Goal: Communication & Community: Answer question/provide support

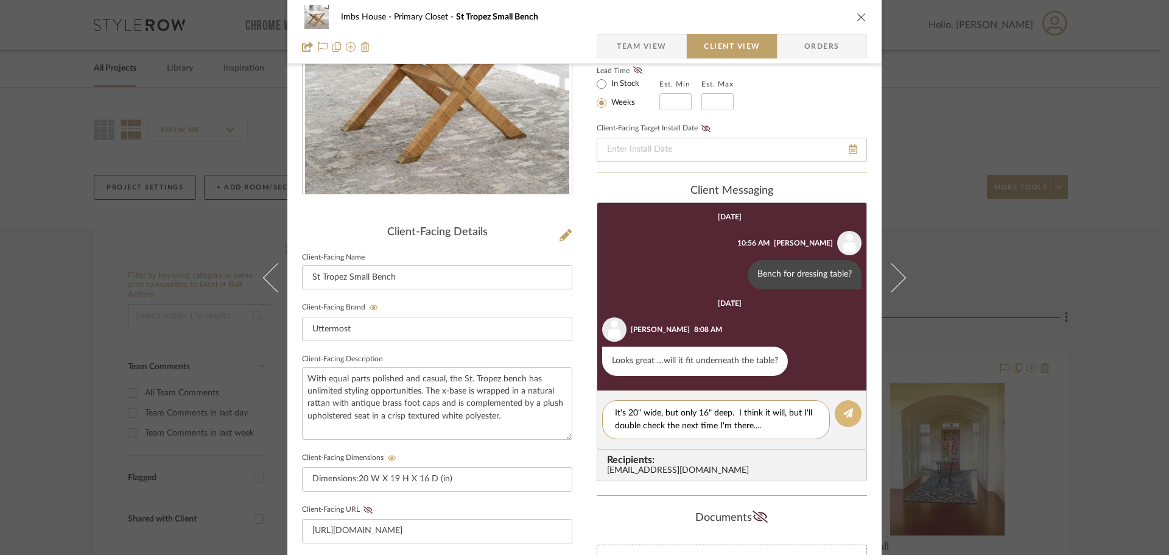
type textarea "It's 20" wide, but only 16" deep. I think it will, but I'll double check the ne…"
click at [842, 404] on button at bounding box center [848, 413] width 27 height 27
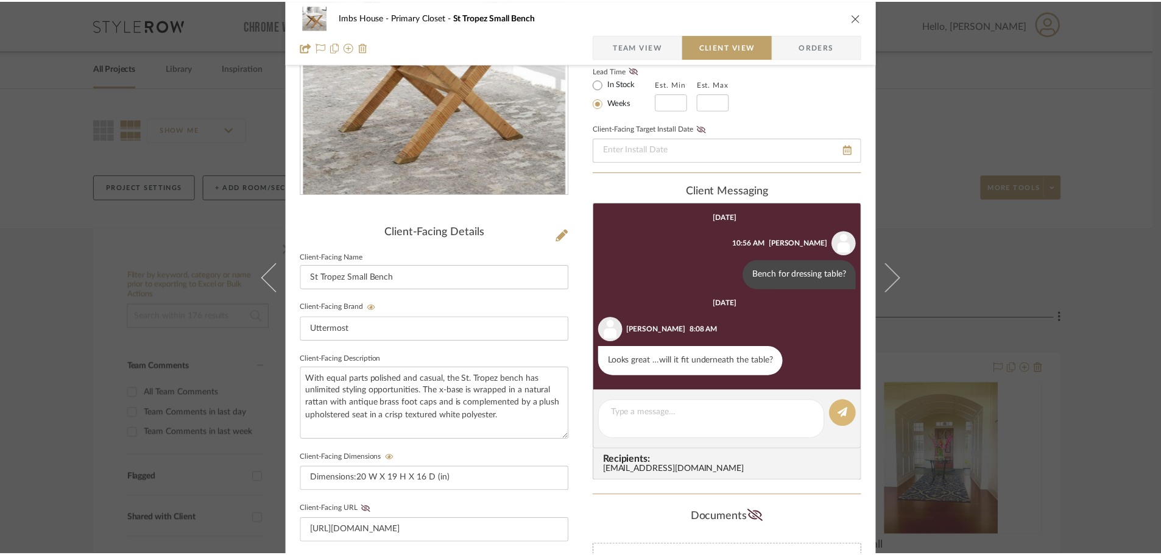
scroll to position [18, 0]
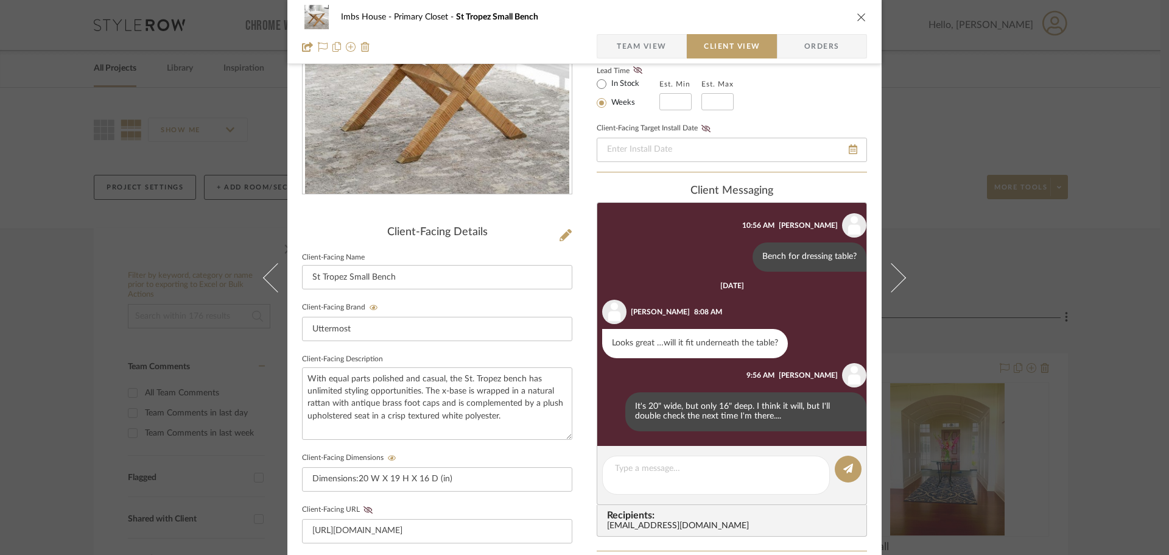
click at [857, 13] on icon "close" at bounding box center [862, 17] width 10 height 10
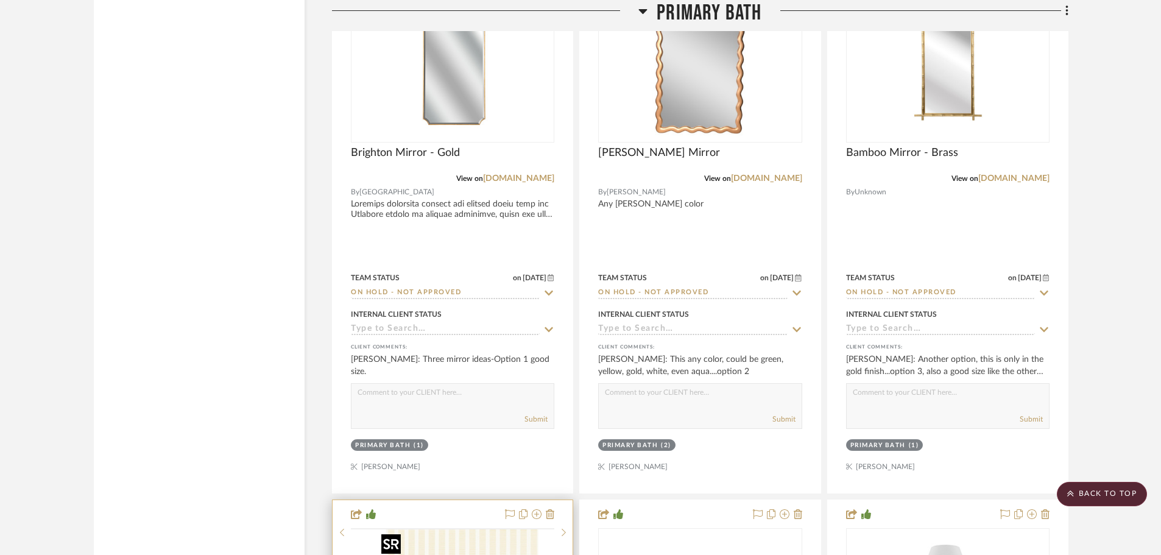
scroll to position [10413, 0]
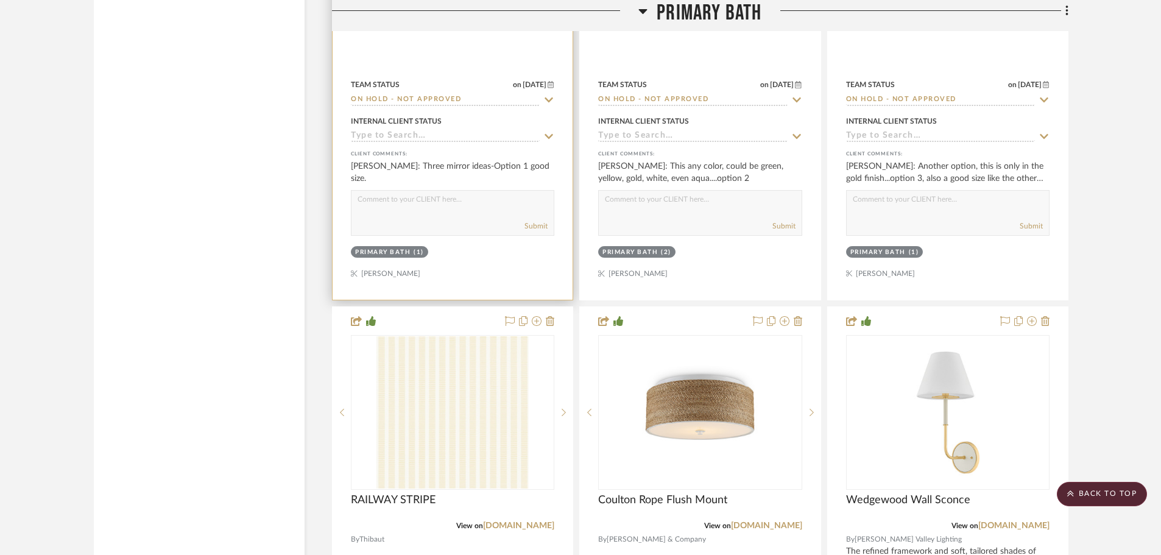
click at [407, 203] on textarea at bounding box center [452, 202] width 202 height 23
type textarea "A"
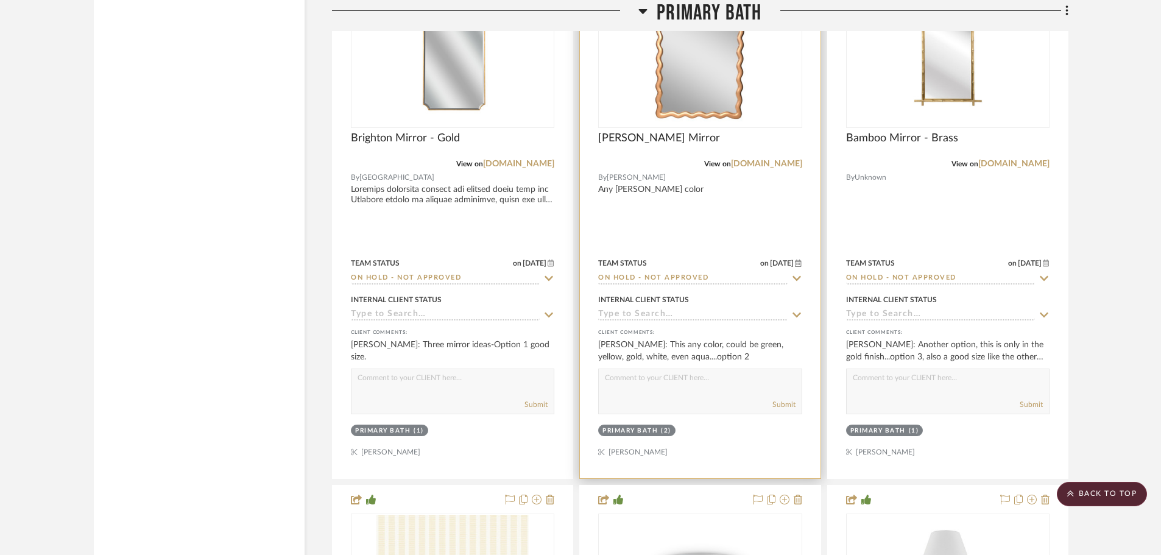
scroll to position [10231, 0]
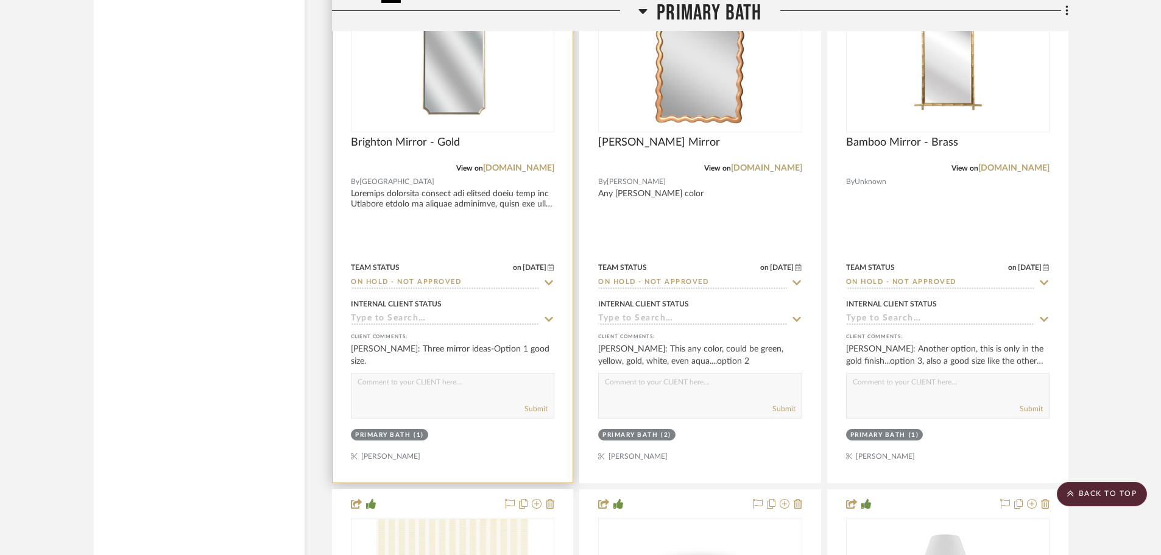
click at [0, 0] on img at bounding box center [0, 0] width 0 height 0
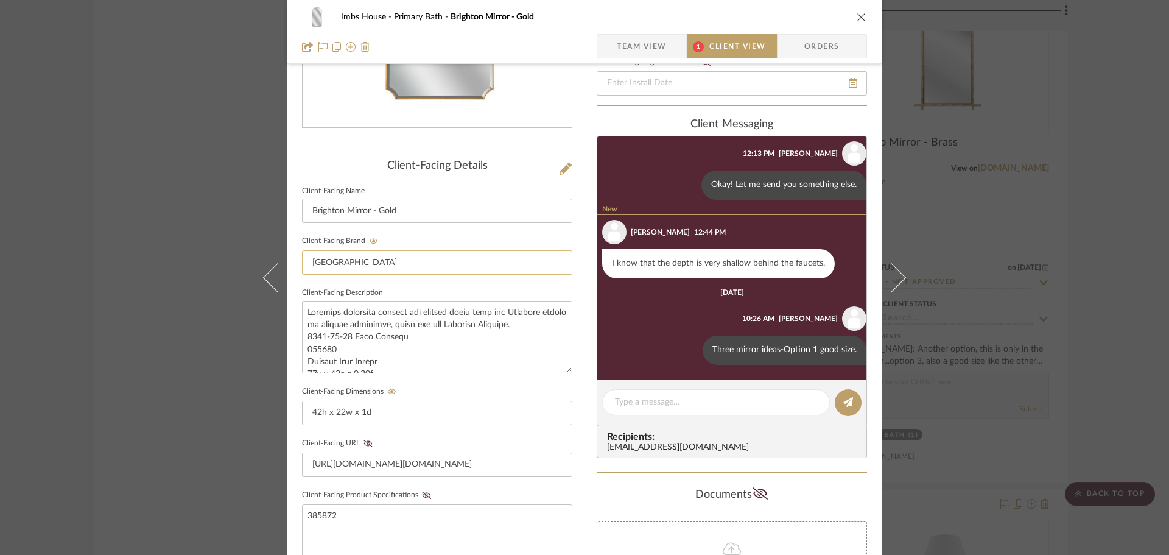
scroll to position [244, 0]
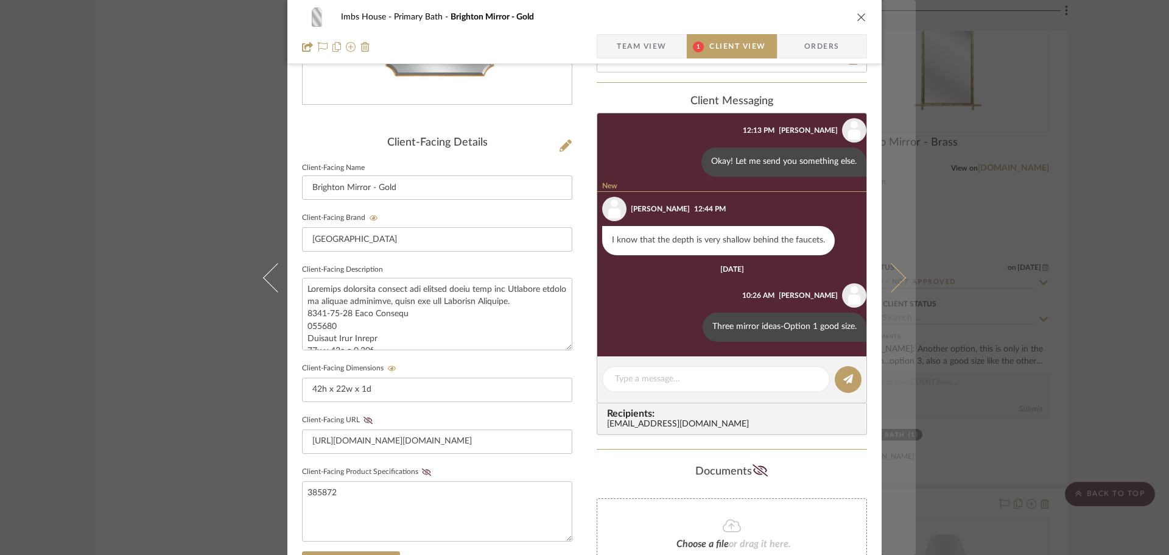
click at [895, 275] on icon at bounding box center [891, 276] width 29 height 29
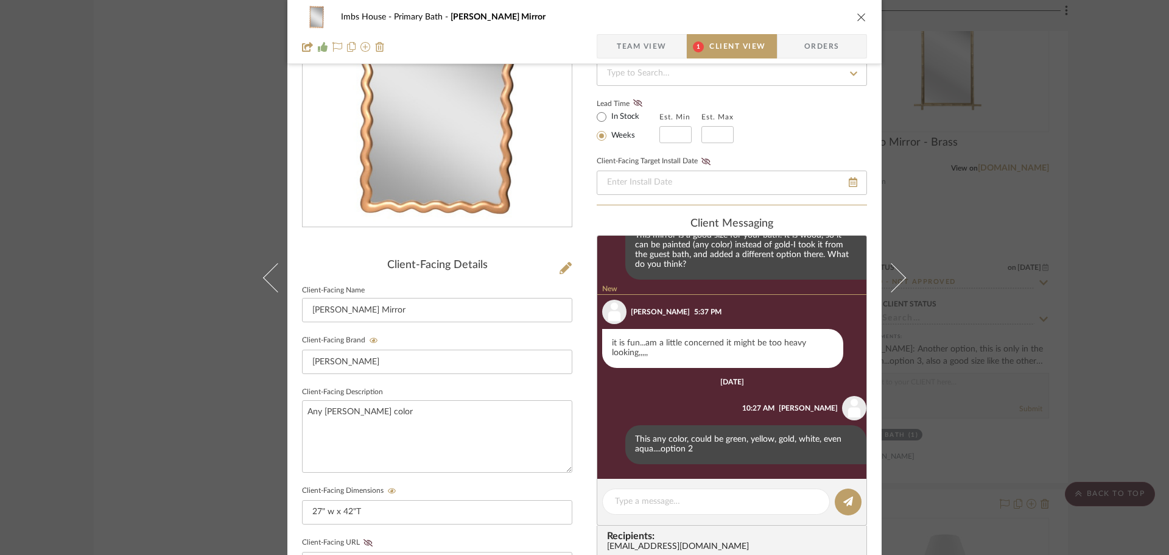
scroll to position [122, 0]
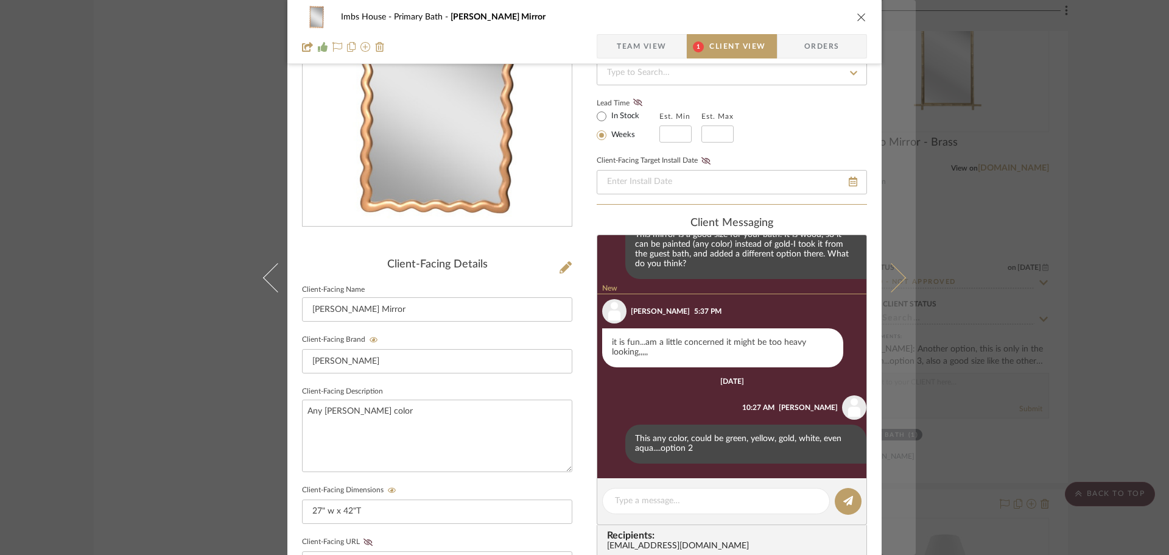
click at [895, 272] on icon at bounding box center [891, 276] width 29 height 29
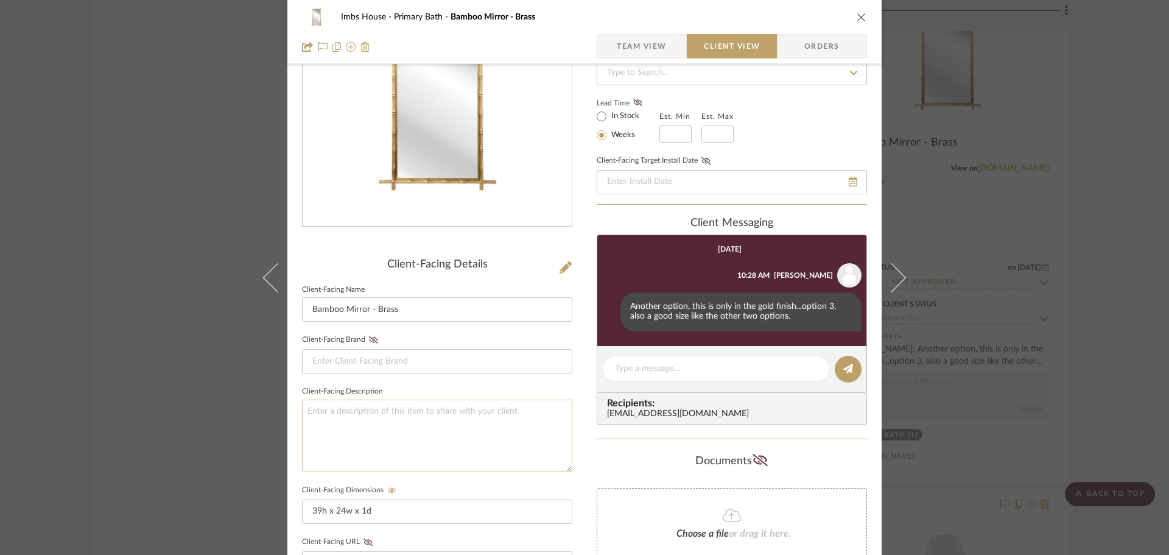
scroll to position [183, 0]
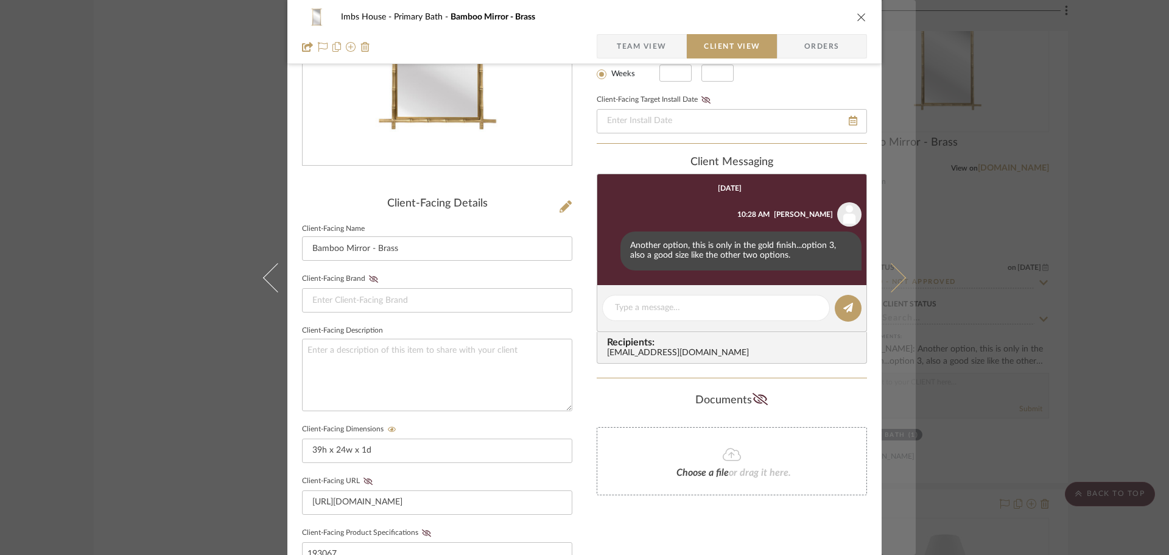
click at [904, 278] on button at bounding box center [899, 277] width 34 height 555
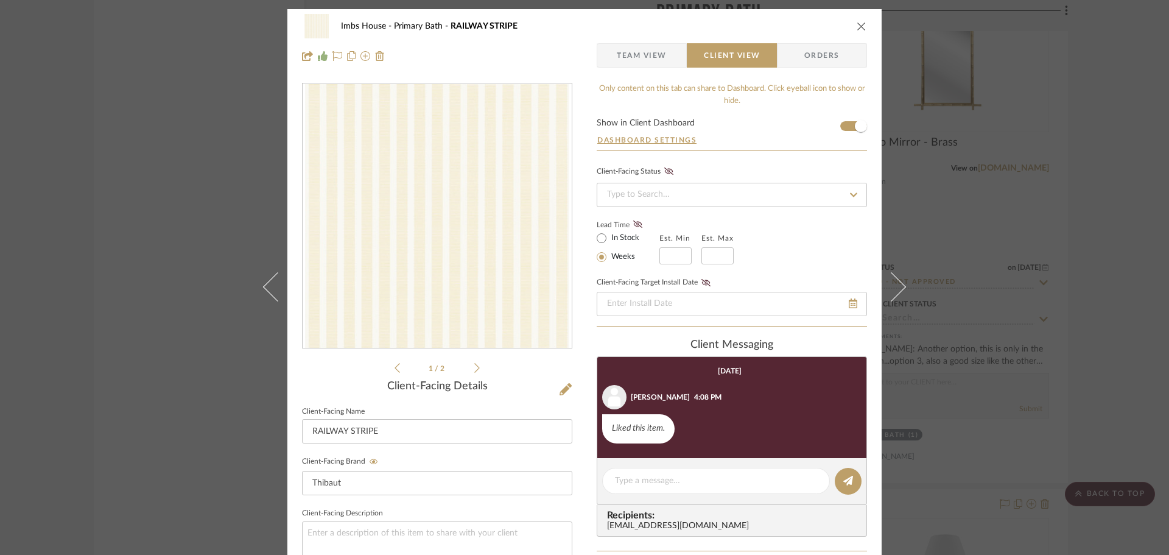
click at [859, 23] on icon "close" at bounding box center [862, 26] width 10 height 10
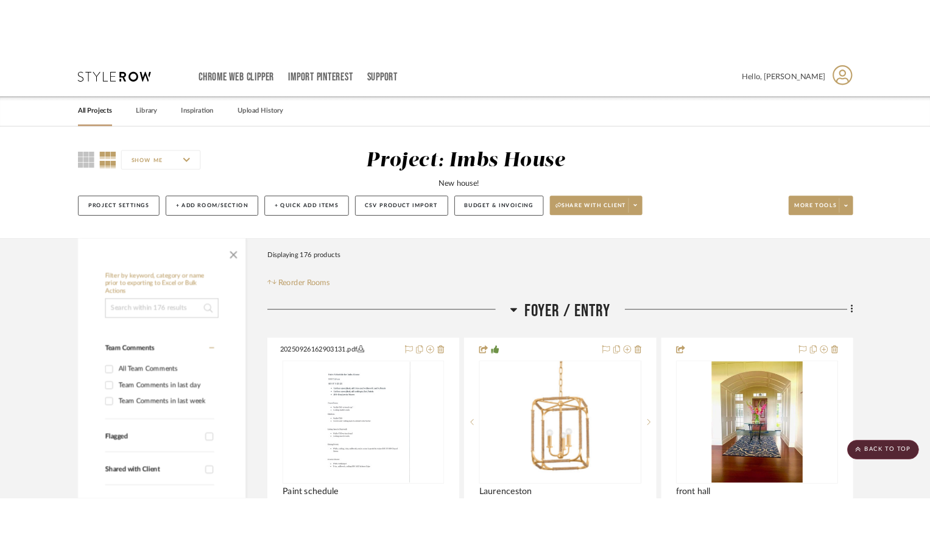
scroll to position [10231, 0]
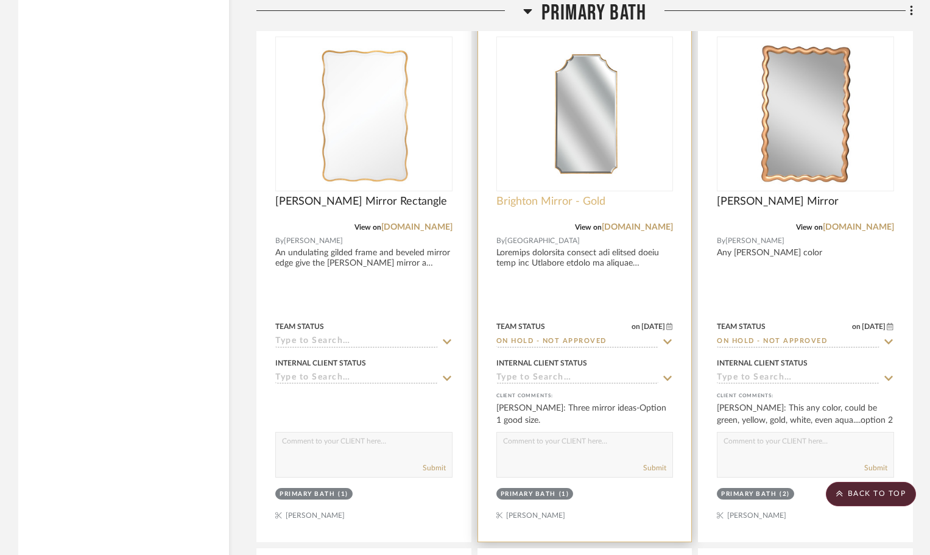
scroll to position [10170, 0]
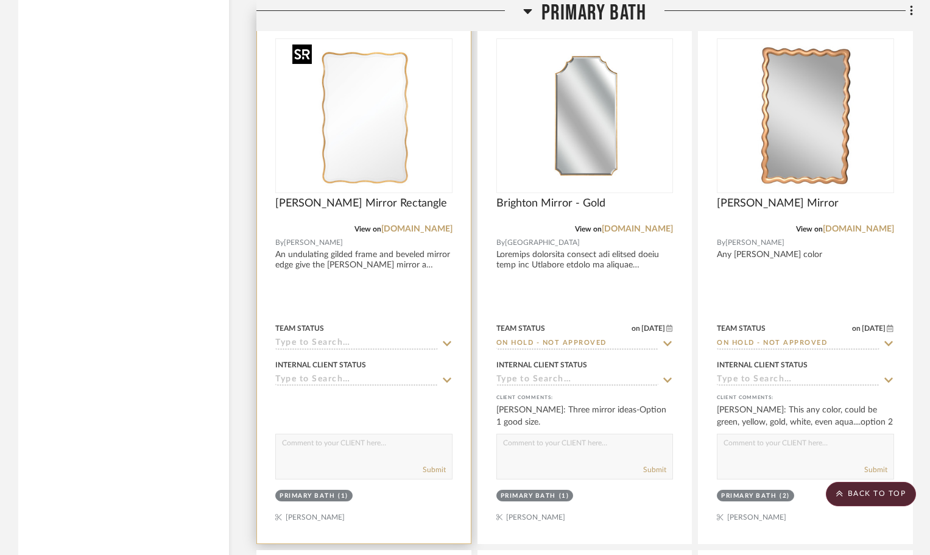
click at [427, 114] on img "0" at bounding box center [352, 116] width 152 height 152
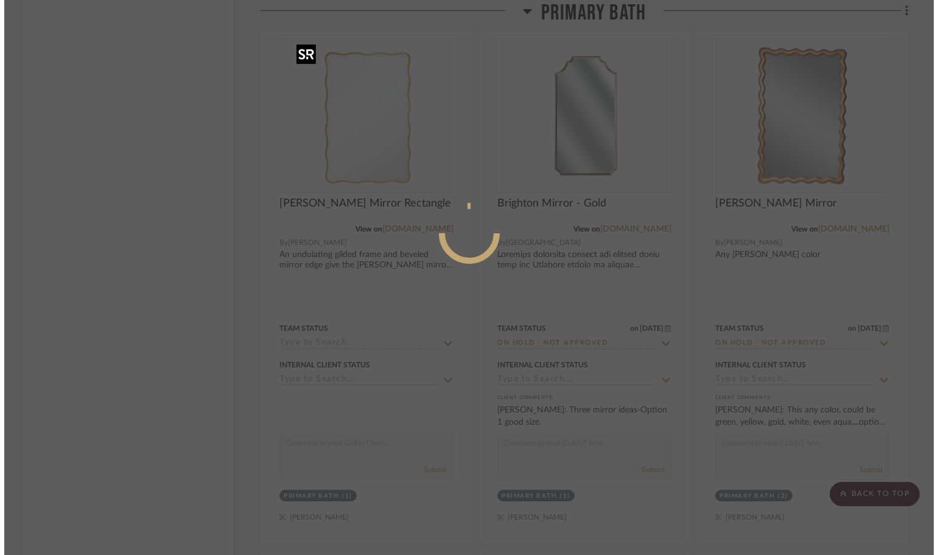
scroll to position [0, 0]
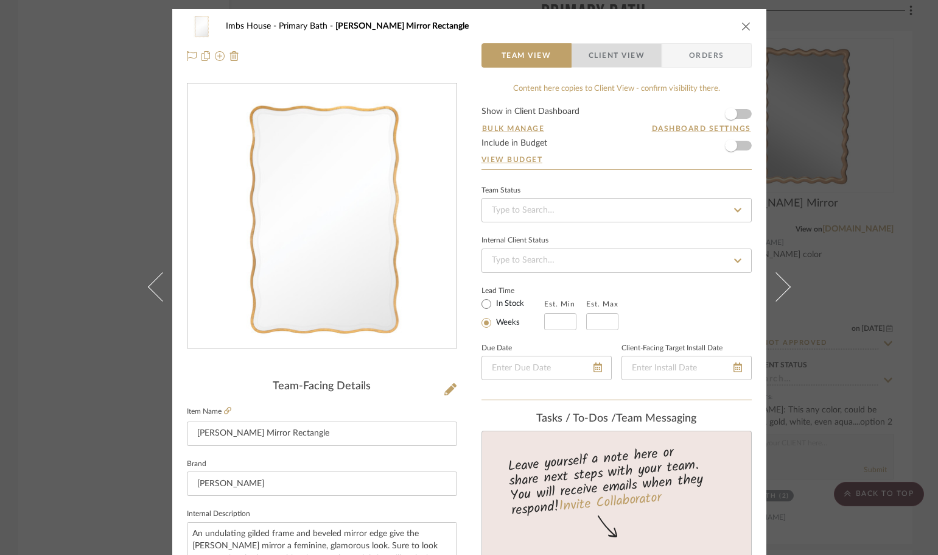
click at [641, 54] on span "Client View" at bounding box center [616, 55] width 89 height 24
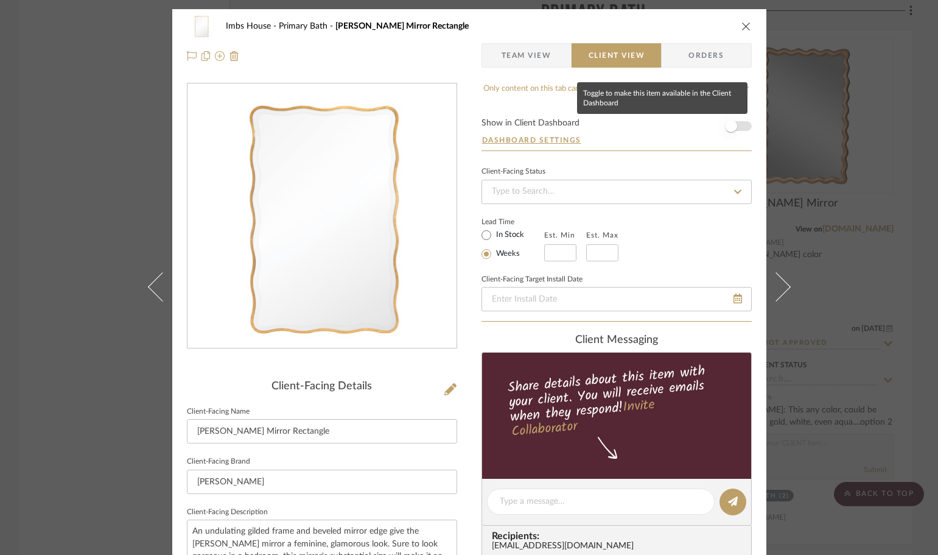
click at [727, 131] on span "button" at bounding box center [731, 126] width 12 height 12
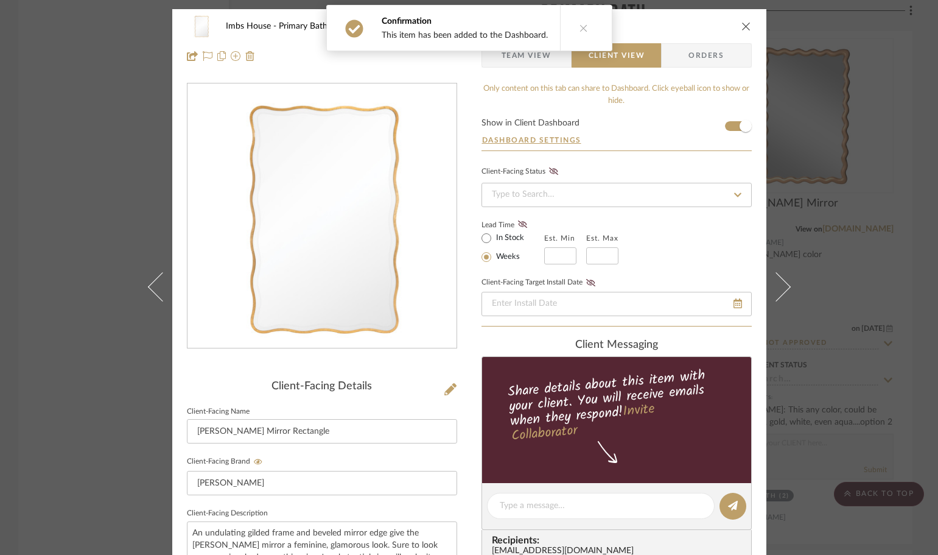
click at [742, 21] on button "close" at bounding box center [746, 26] width 11 height 11
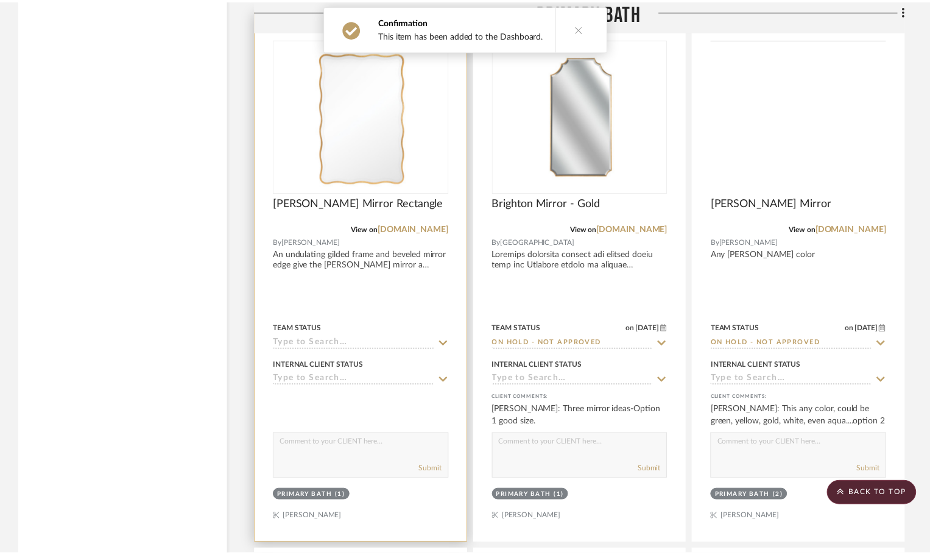
scroll to position [10170, 0]
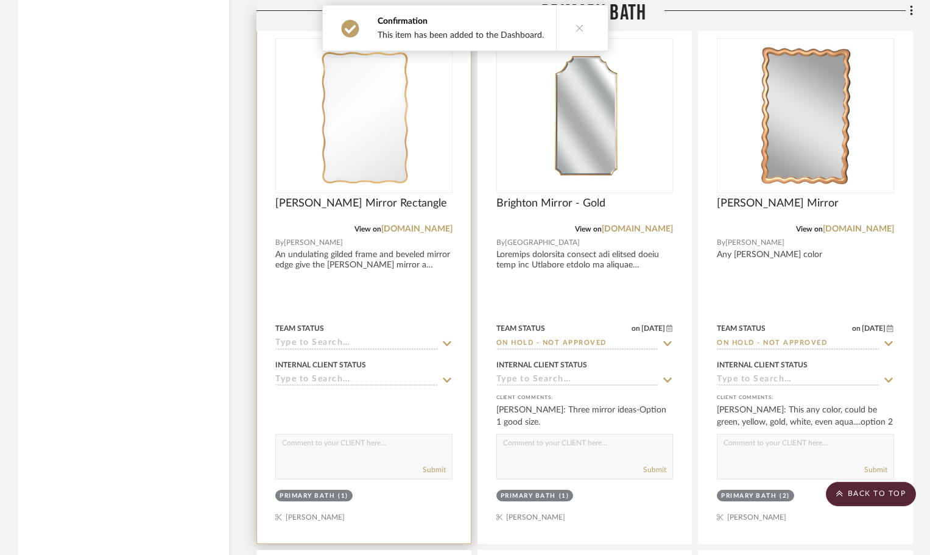
click at [309, 443] on textarea at bounding box center [364, 445] width 176 height 23
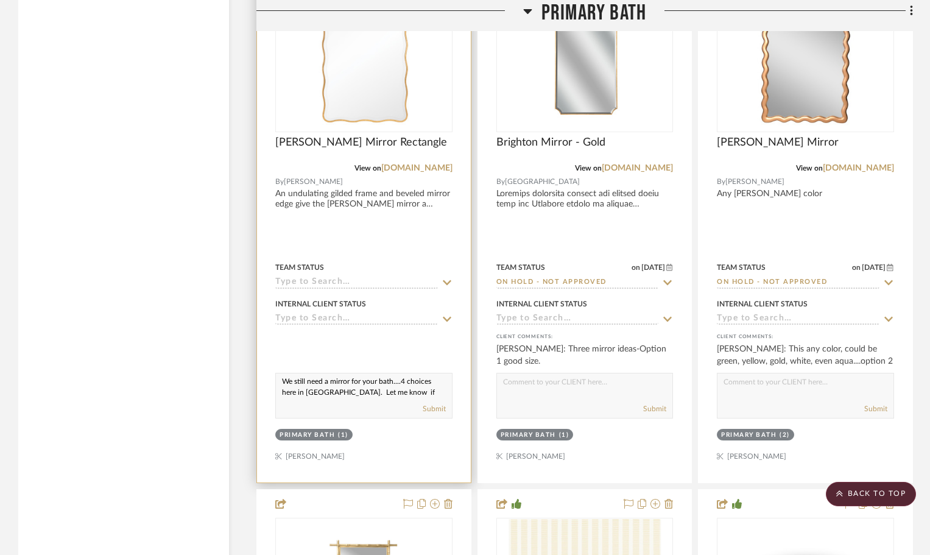
scroll to position [12, 0]
type textarea "We still need a mirror for your bath....4 choices here in SR. Let me know if yo…"
click at [437, 407] on button "Submit" at bounding box center [434, 408] width 23 height 11
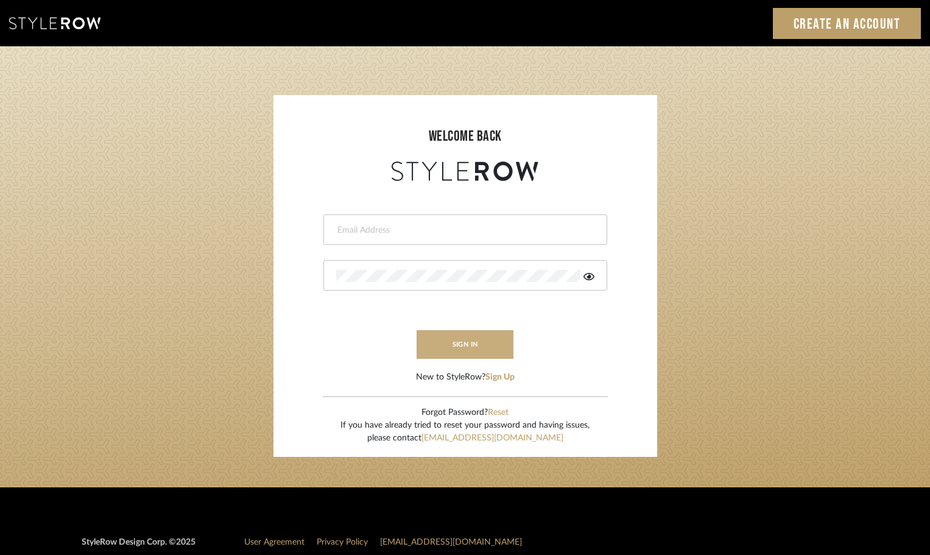
type input "[PERSON_NAME][EMAIL_ADDRESS][DOMAIN_NAME]"
click at [485, 343] on button "sign in" at bounding box center [465, 344] width 97 height 29
